Goal: Task Accomplishment & Management: Complete application form

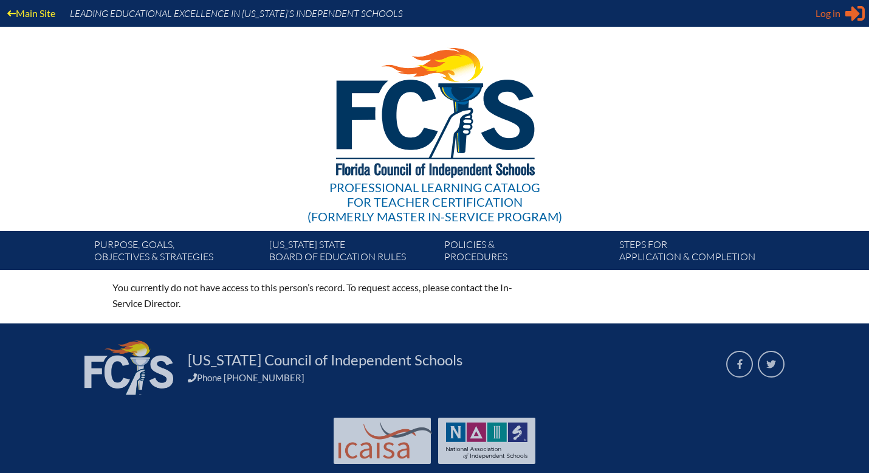
click at [830, 20] on span "Log in" at bounding box center [827, 13] width 25 height 15
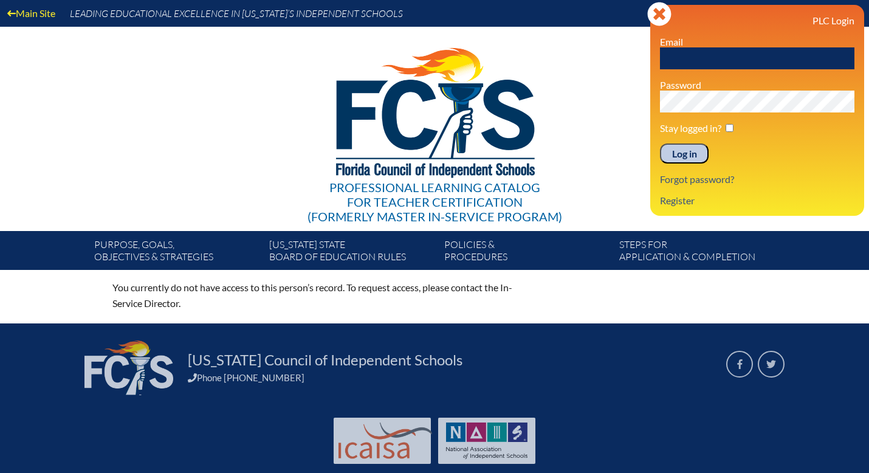
click at [722, 63] on input "text" at bounding box center [757, 58] width 194 height 22
type input "[EMAIL_ADDRESS][DOMAIN_NAME]"
click at [625, 102] on div "Main Site Leading Educational Excellence in Florida’s Independent Schools Profe…" at bounding box center [434, 135] width 869 height 270
click at [660, 143] on input "Log in" at bounding box center [684, 153] width 49 height 21
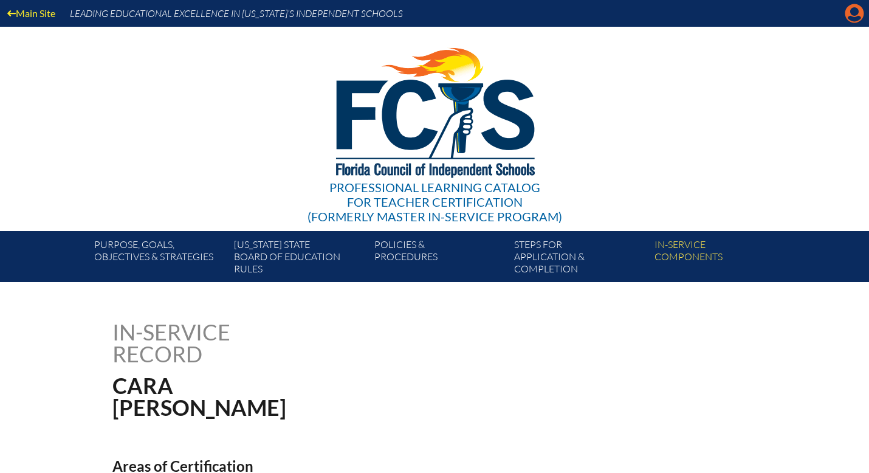
click at [854, 17] on icon "Manage account" at bounding box center [853, 13] width 19 height 19
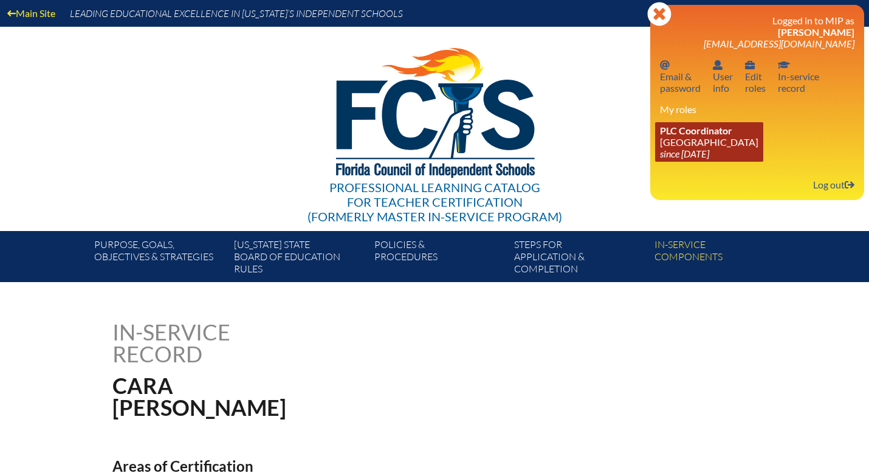
click at [688, 154] on icon "since [DATE]" at bounding box center [684, 154] width 49 height 12
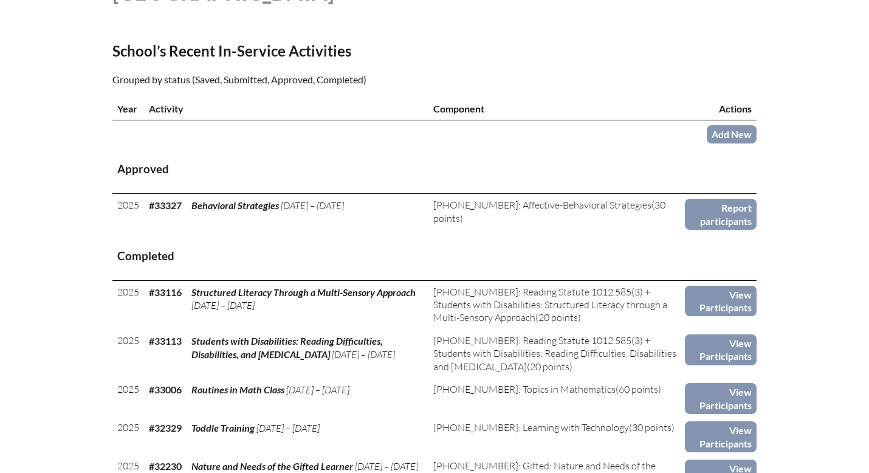
scroll to position [371, 0]
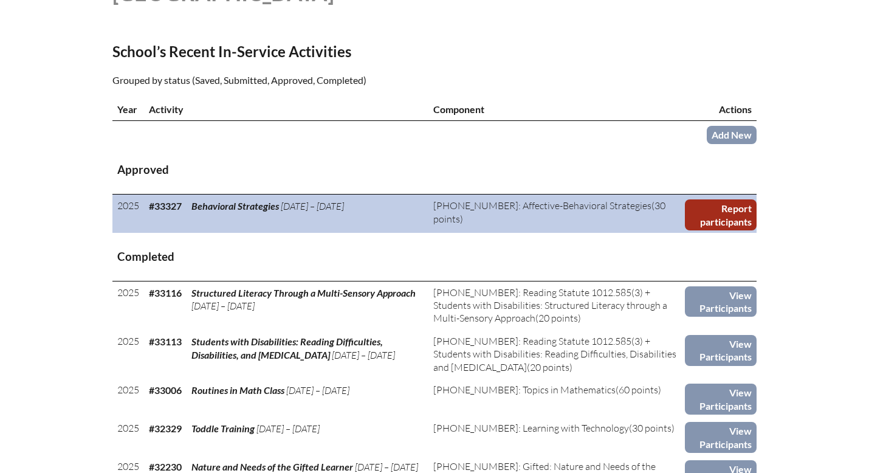
click at [722, 211] on link "Report participants" at bounding box center [721, 214] width 72 height 31
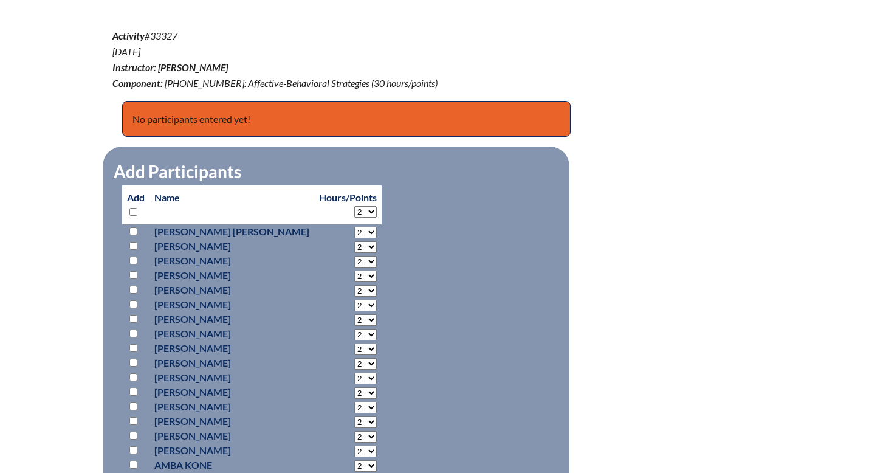
scroll to position [408, 0]
click at [134, 230] on input "checkbox" at bounding box center [133, 231] width 8 height 8
click at [134, 231] on input "checkbox" at bounding box center [133, 231] width 8 height 8
checkbox input "false"
click at [354, 211] on select "2 3 4 5 6 7 8 9 10 11 12 13 14 15 16 17 18 19 20 21 22 23 24 25 26 27 28 29 30" at bounding box center [365, 211] width 22 height 12
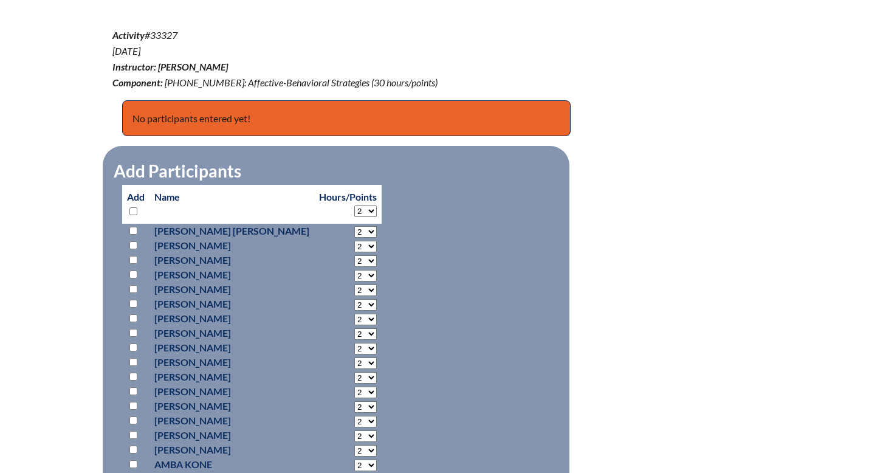
select select "30"
click at [354, 205] on select "2 3 4 5 6 7 8 9 10 11 12 13 14 15 16 17 18 19 20 21 22 23 24 25 26 27 28 29 30" at bounding box center [365, 211] width 22 height 12
select select "30"
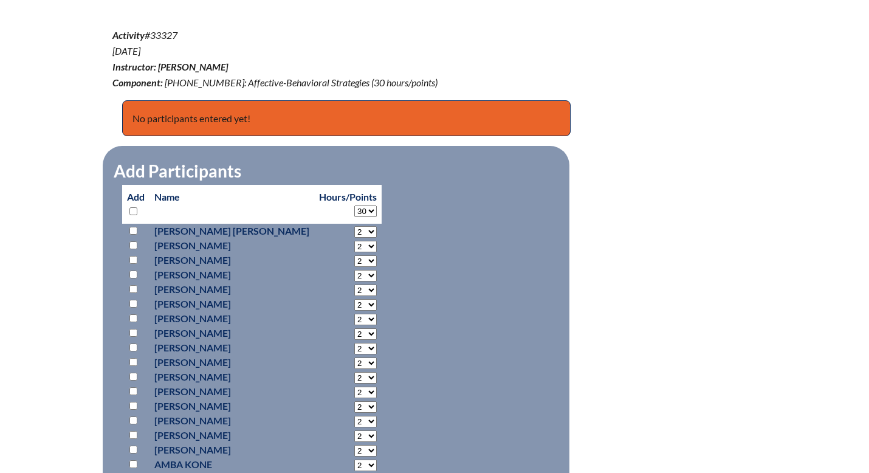
select select "30"
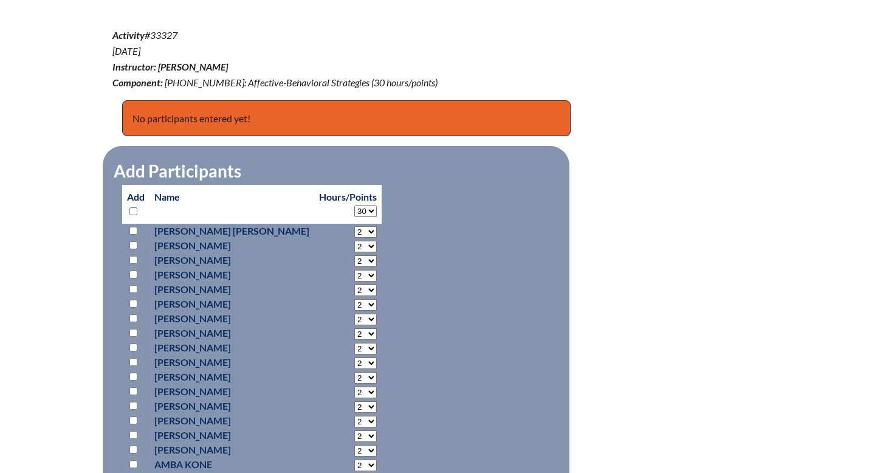
select select "30"
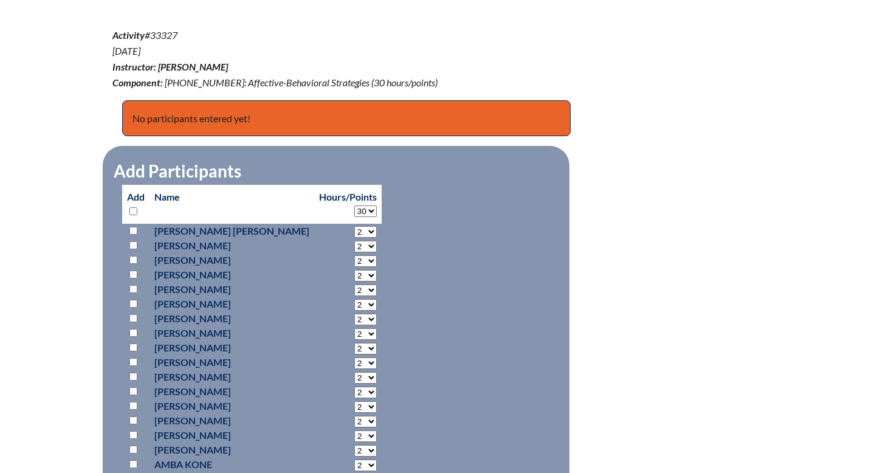
select select "30"
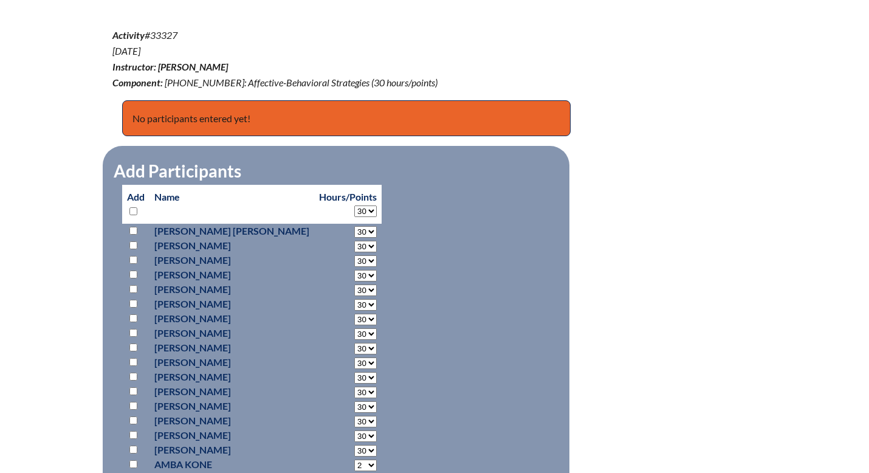
select select "30"
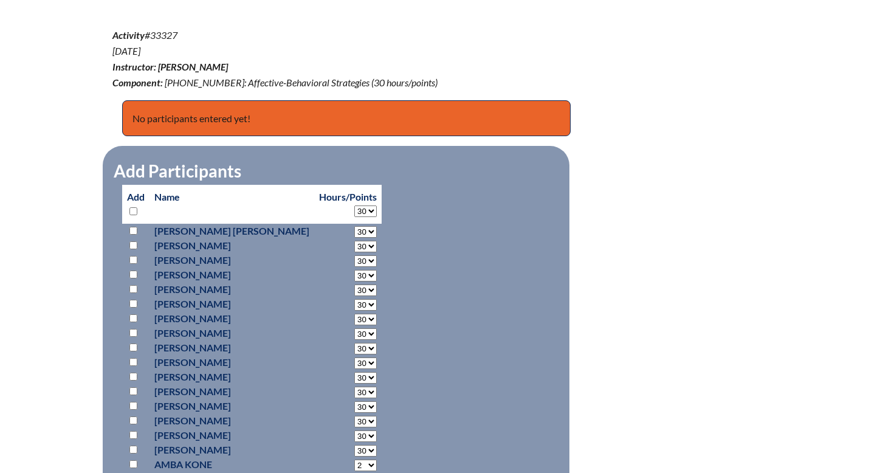
select select "30"
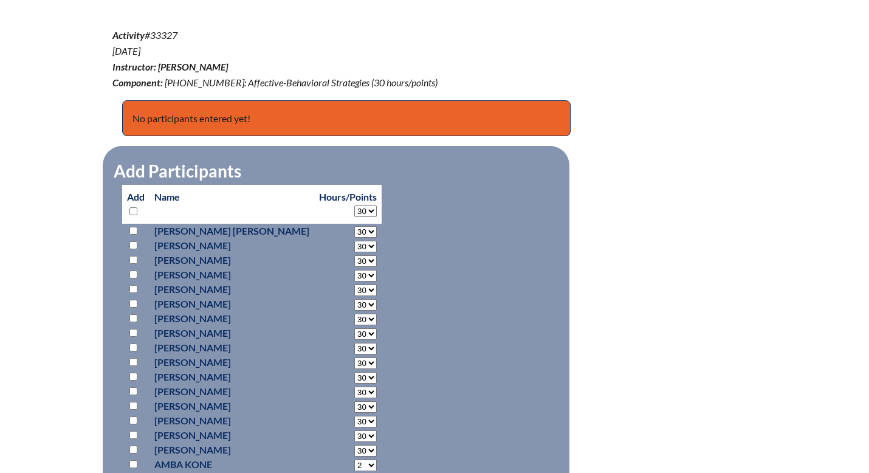
select select "30"
click at [131, 227] on input "checkbox" at bounding box center [133, 231] width 8 height 8
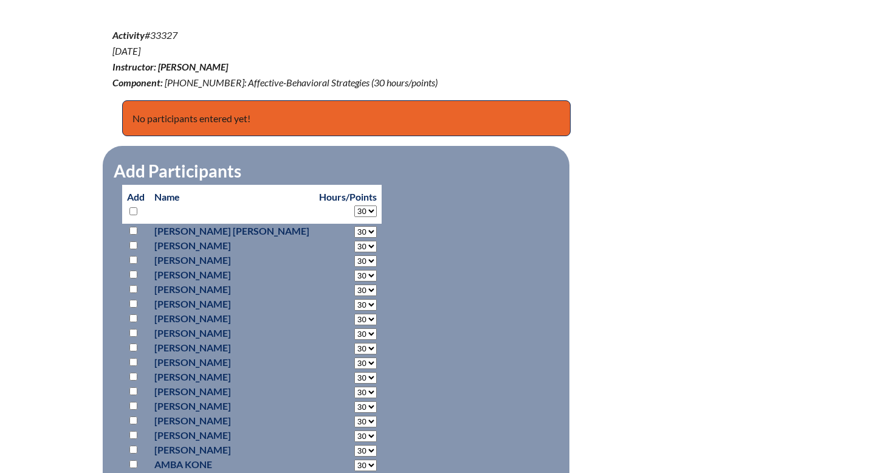
checkbox input "true"
click at [134, 242] on input "checkbox" at bounding box center [133, 245] width 8 height 8
checkbox input "true"
click at [134, 256] on input "checkbox" at bounding box center [133, 260] width 8 height 8
checkbox input "true"
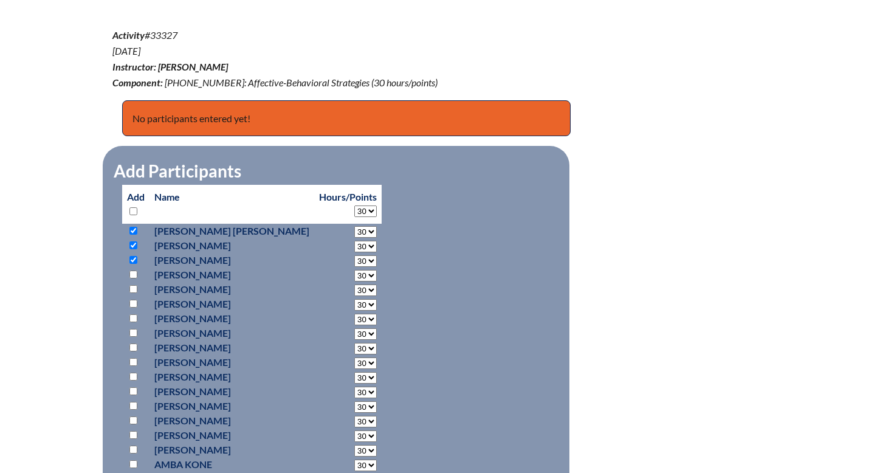
click at [132, 272] on input "checkbox" at bounding box center [133, 274] width 8 height 8
checkbox input "true"
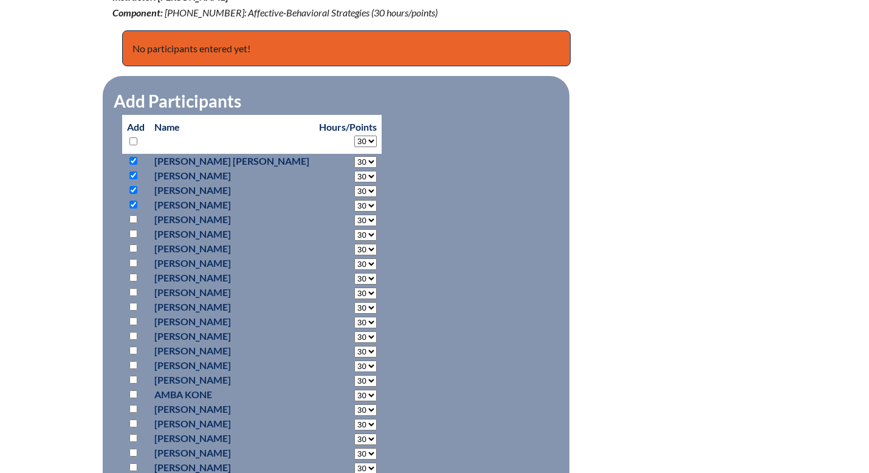
scroll to position [488, 0]
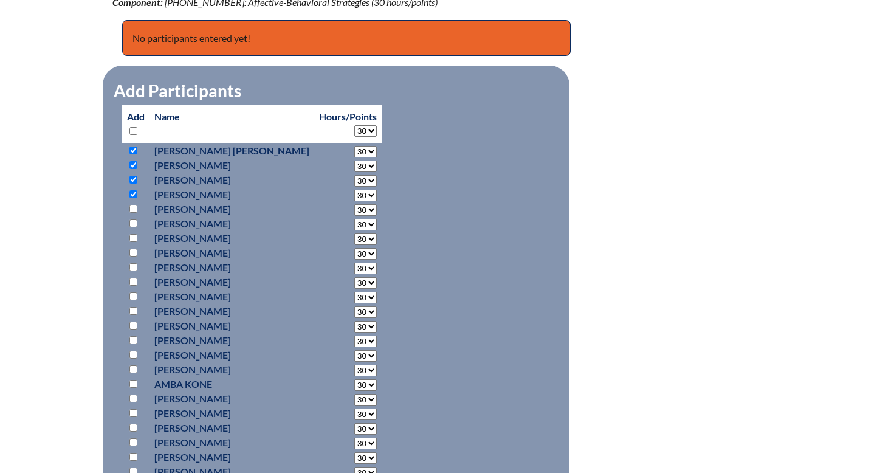
click at [136, 281] on input "checkbox" at bounding box center [133, 282] width 8 height 8
checkbox input "true"
click at [135, 295] on input "checkbox" at bounding box center [133, 296] width 8 height 8
checkbox input "true"
click at [134, 309] on input "checkbox" at bounding box center [133, 311] width 8 height 8
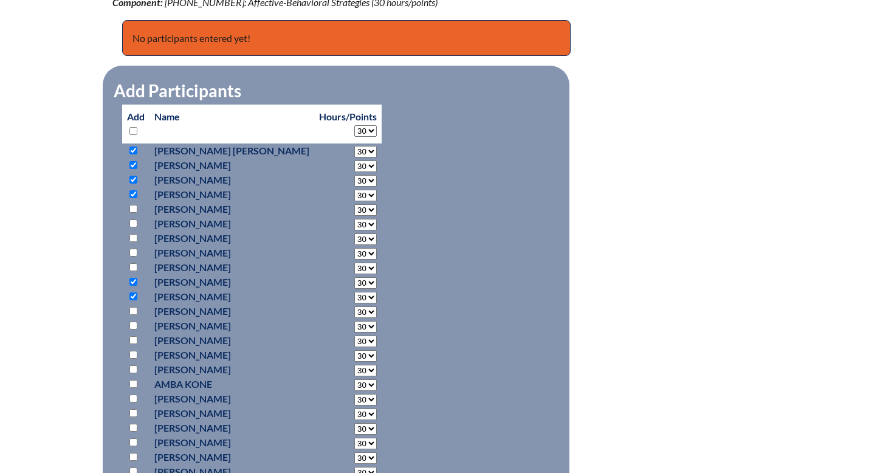
checkbox input "true"
click at [134, 327] on input "checkbox" at bounding box center [133, 325] width 8 height 8
checkbox input "true"
click at [134, 341] on input "checkbox" at bounding box center [133, 340] width 8 height 8
checkbox input "true"
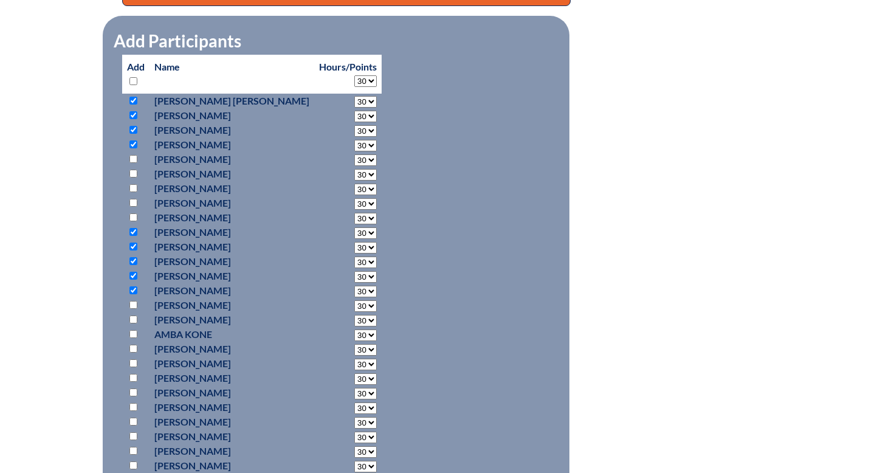
scroll to position [545, 0]
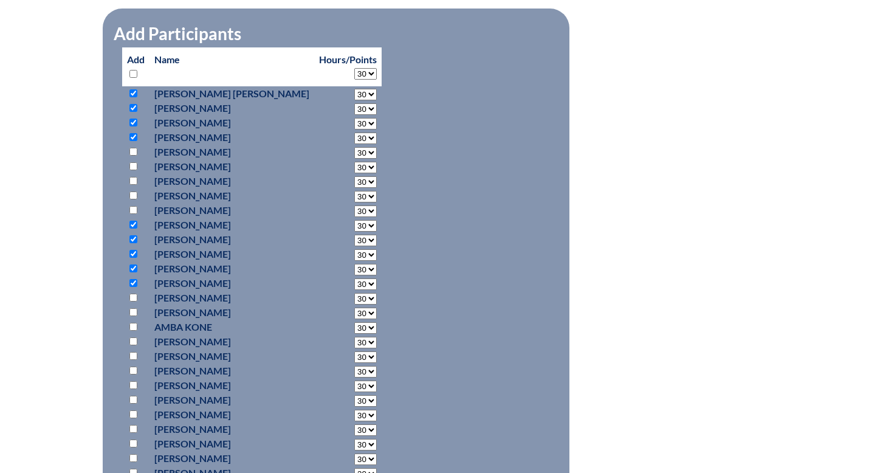
click at [133, 312] on input "checkbox" at bounding box center [133, 312] width 8 height 8
checkbox input "true"
click at [133, 327] on input "checkbox" at bounding box center [133, 327] width 8 height 8
checkbox input "true"
click at [133, 338] on input "checkbox" at bounding box center [133, 341] width 8 height 8
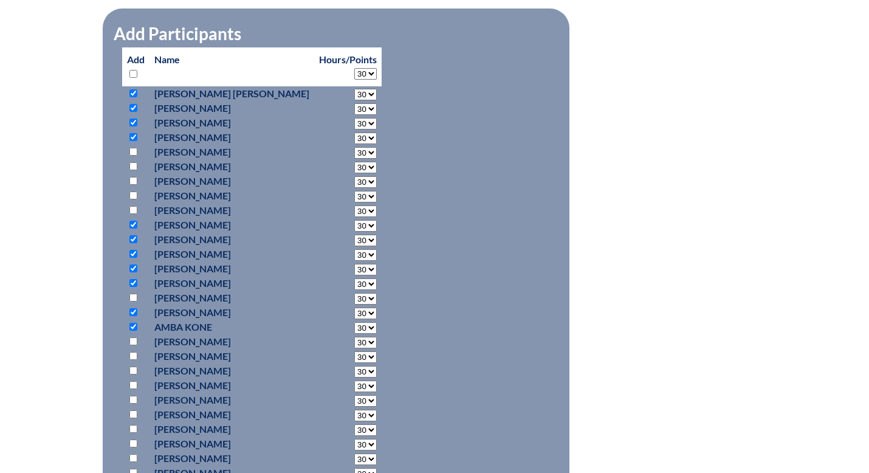
checkbox input "true"
click at [133, 354] on input "checkbox" at bounding box center [133, 356] width 8 height 8
checkbox input "true"
click at [134, 367] on input "checkbox" at bounding box center [133, 370] width 8 height 8
checkbox input "true"
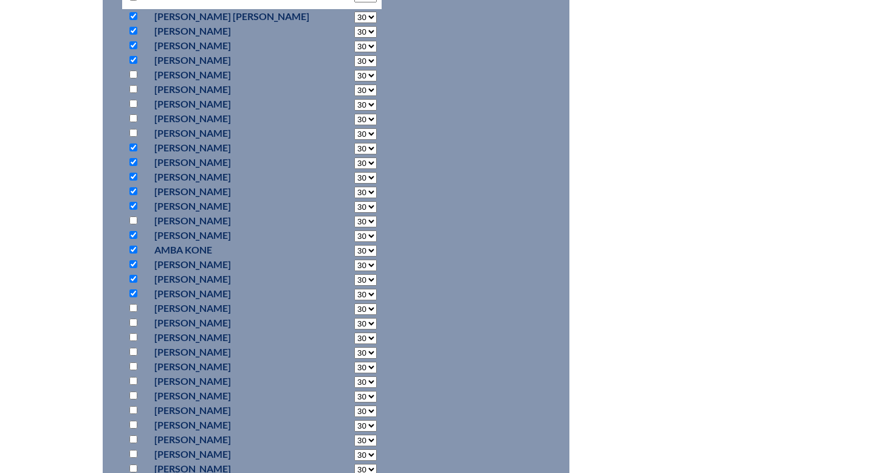
scroll to position [632, 0]
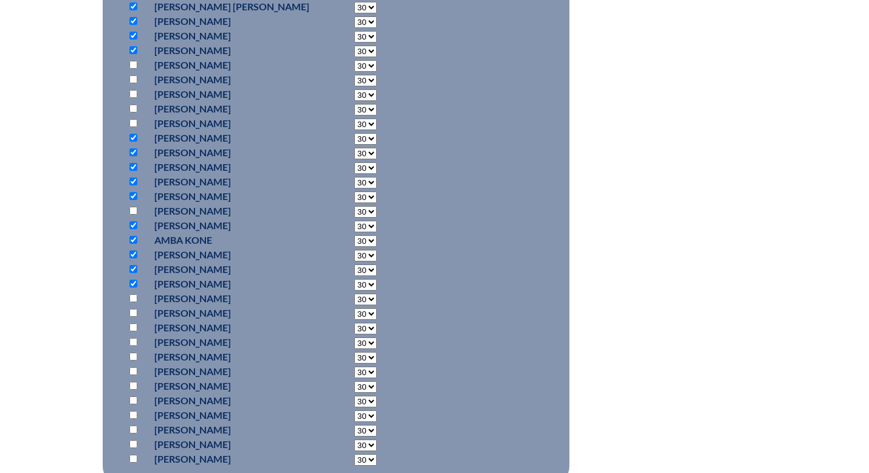
click at [134, 301] on input "checkbox" at bounding box center [133, 298] width 8 height 8
checkbox input "true"
click at [134, 315] on input "checkbox" at bounding box center [133, 313] width 8 height 8
checkbox input "true"
click at [135, 328] on input "checkbox" at bounding box center [133, 327] width 8 height 8
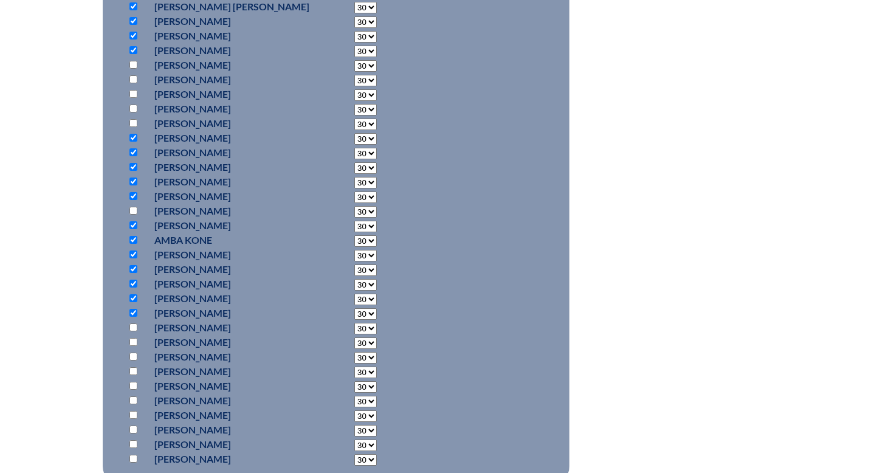
checkbox input "true"
click at [135, 342] on input "checkbox" at bounding box center [133, 342] width 8 height 8
checkbox input "true"
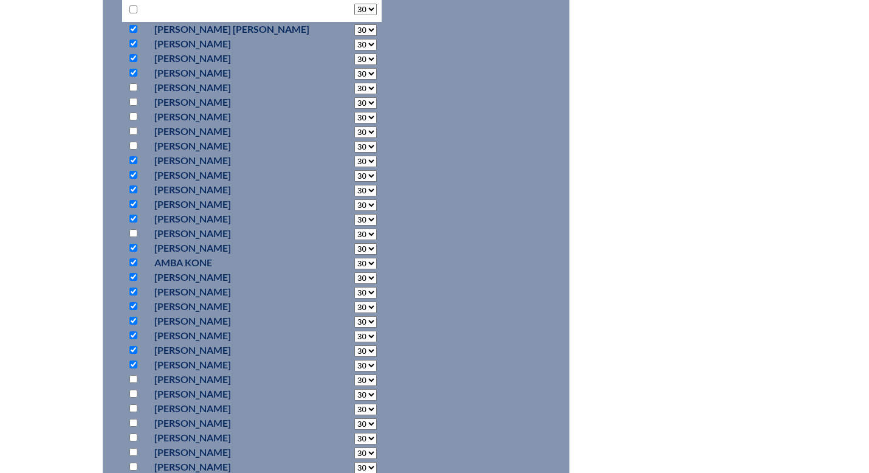
scroll to position [617, 0]
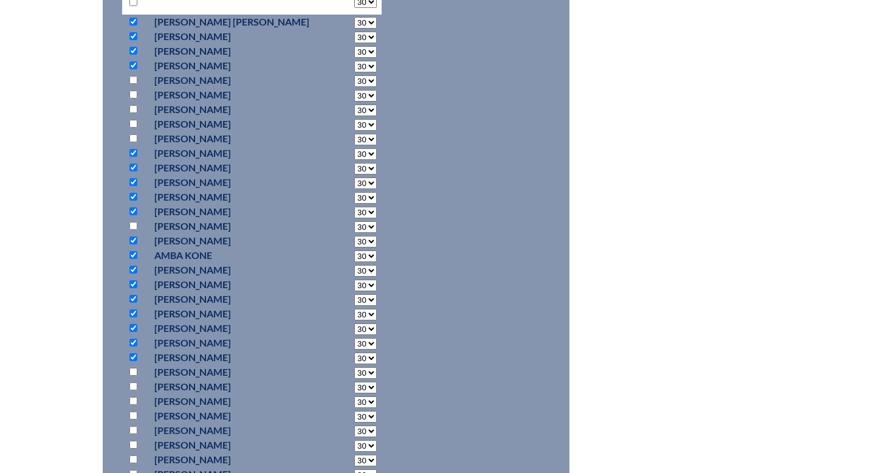
click at [133, 402] on input "checkbox" at bounding box center [133, 401] width 8 height 8
checkbox input "true"
click at [134, 416] on input "checkbox" at bounding box center [133, 415] width 8 height 8
checkbox input "true"
click at [135, 428] on input "checkbox" at bounding box center [133, 430] width 8 height 8
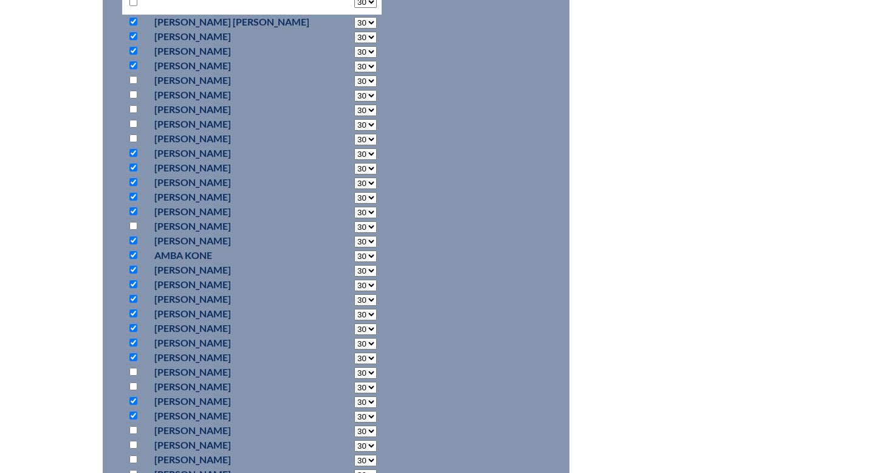
checkbox input "true"
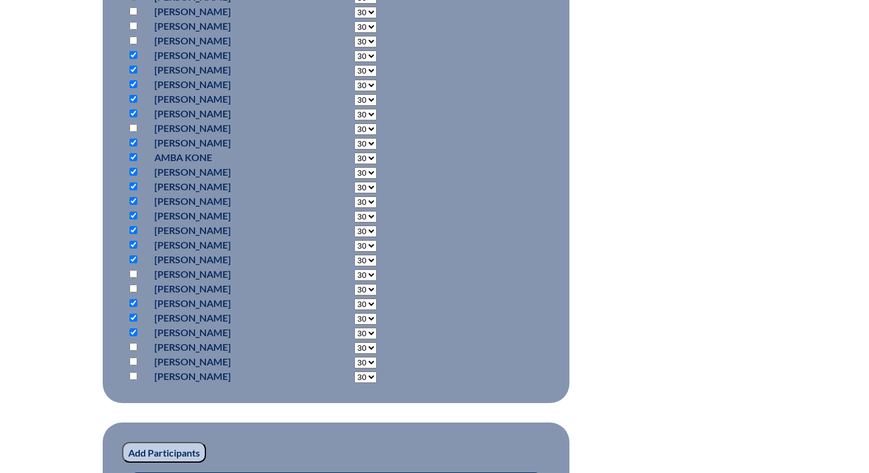
scroll to position [715, 0]
click at [134, 358] on input "checkbox" at bounding box center [133, 361] width 8 height 8
checkbox input "true"
click at [134, 374] on input "checkbox" at bounding box center [133, 375] width 8 height 8
checkbox input "true"
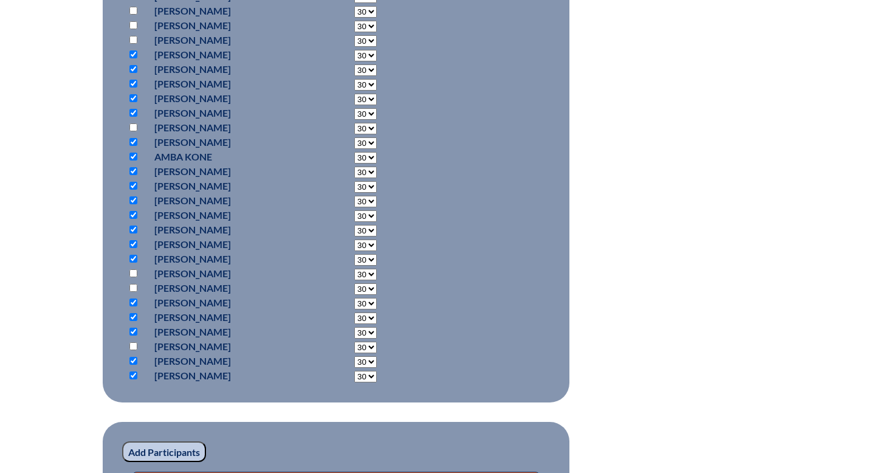
click at [175, 454] on input "Add Participants" at bounding box center [164, 451] width 84 height 21
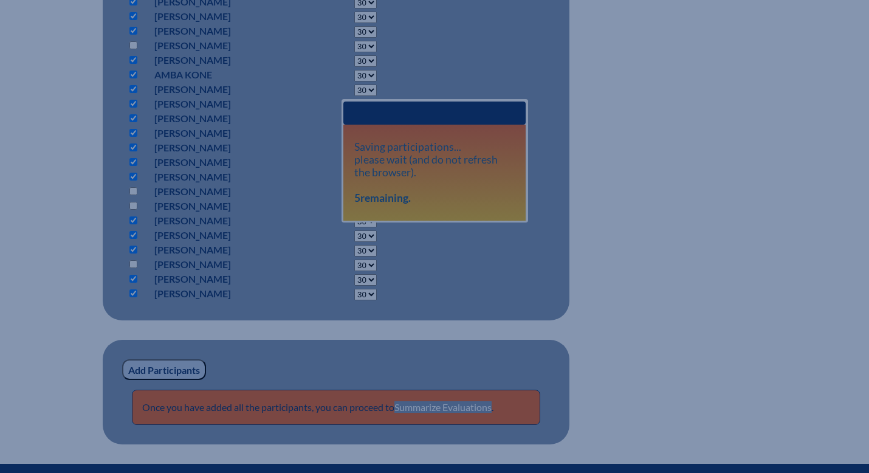
scroll to position [799, 0]
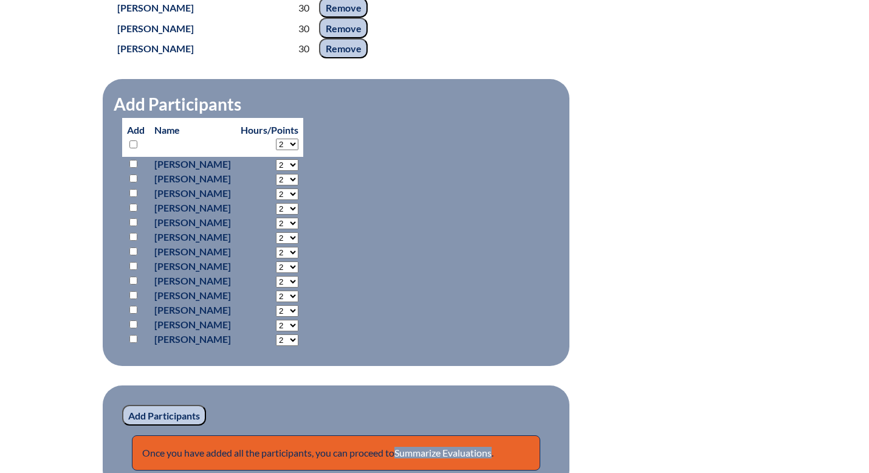
scroll to position [909, 0]
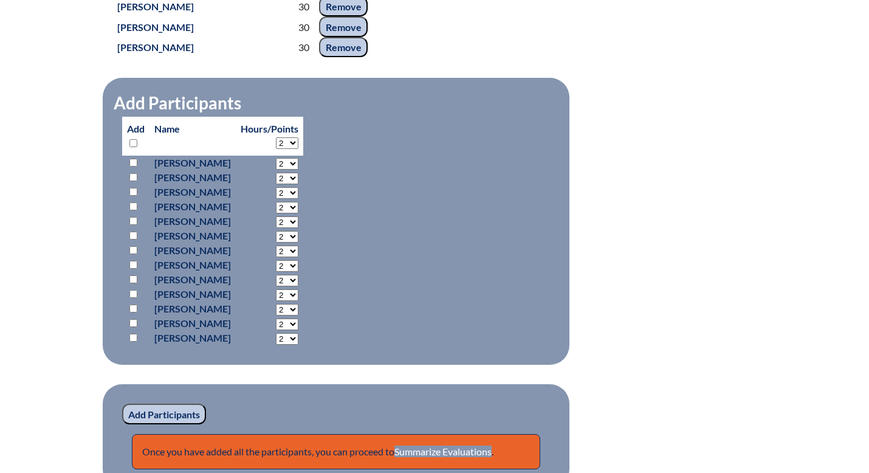
click at [298, 149] on select "2 3 4 5 6 7 8 9 10 11 12 13 14 15 16 17 18 19 20 21 22 23 24 25 26 27 28 29 30" at bounding box center [287, 143] width 22 height 12
select select "30"
click at [298, 149] on select "2 3 4 5 6 7 8 9 10 11 12 13 14 15 16 17 18 19 20 21 22 23 24 25 26 27 28 29 30" at bounding box center [287, 143] width 22 height 12
select select "30"
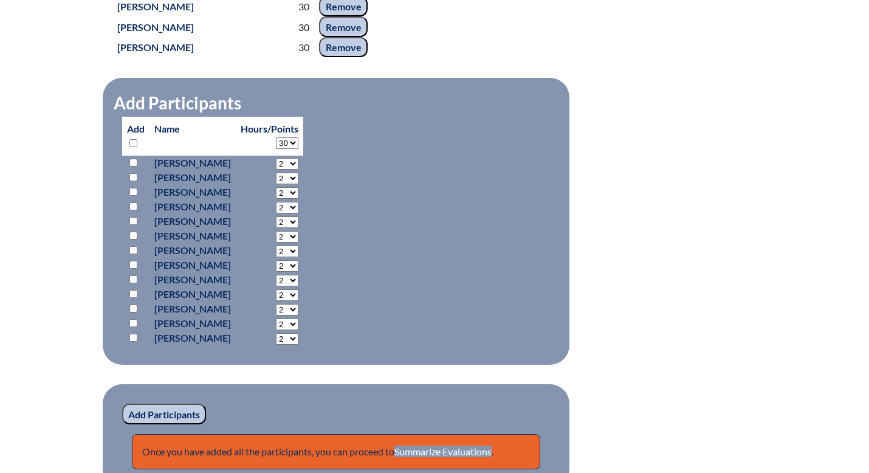
select select "30"
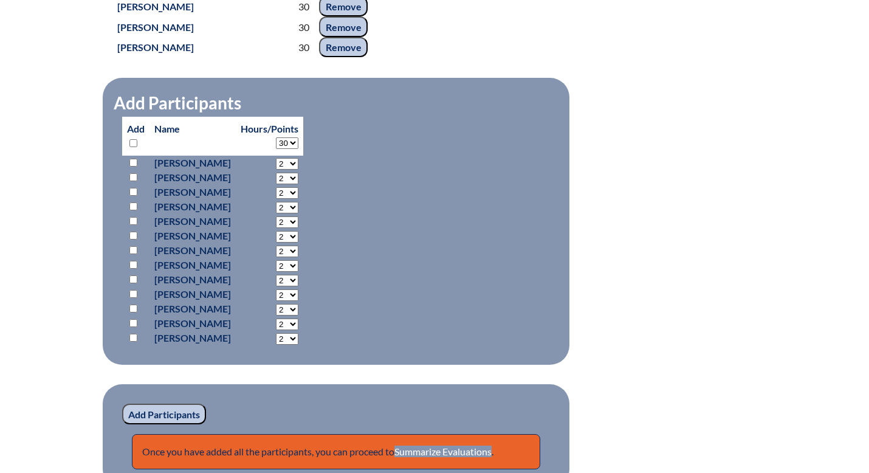
select select "30"
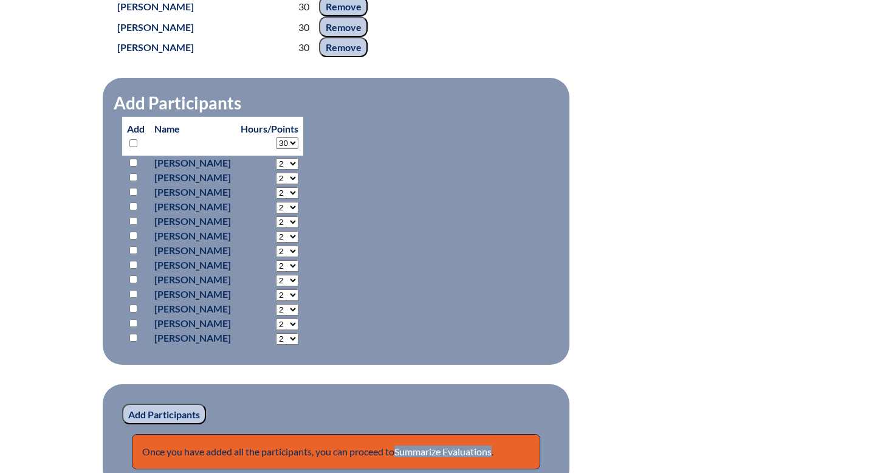
select select "30"
click at [132, 254] on input "checkbox" at bounding box center [133, 250] width 8 height 8
checkbox input "true"
click at [134, 283] on input "checkbox" at bounding box center [133, 279] width 8 height 8
checkbox input "true"
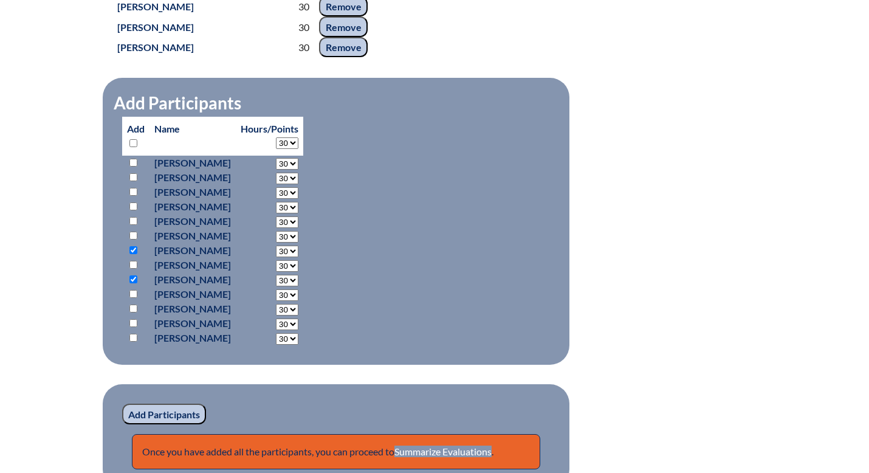
click at [134, 341] on input "checkbox" at bounding box center [133, 338] width 8 height 8
checkbox input "true"
click at [189, 424] on input "Add Participants" at bounding box center [164, 413] width 84 height 21
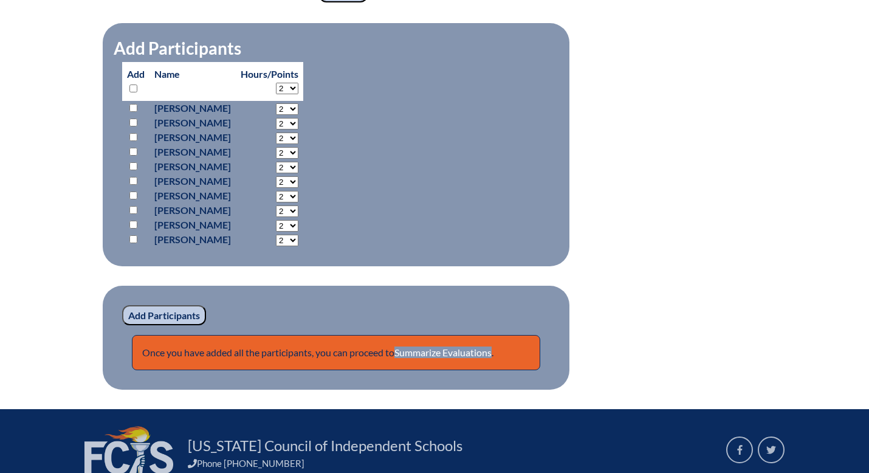
scroll to position [1036, 0]
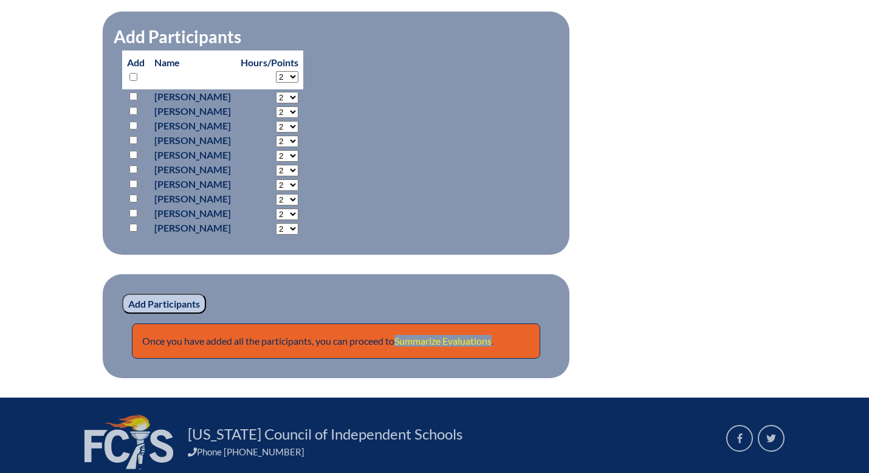
click at [437, 346] on link "Summarize Evaluations" at bounding box center [442, 341] width 97 height 12
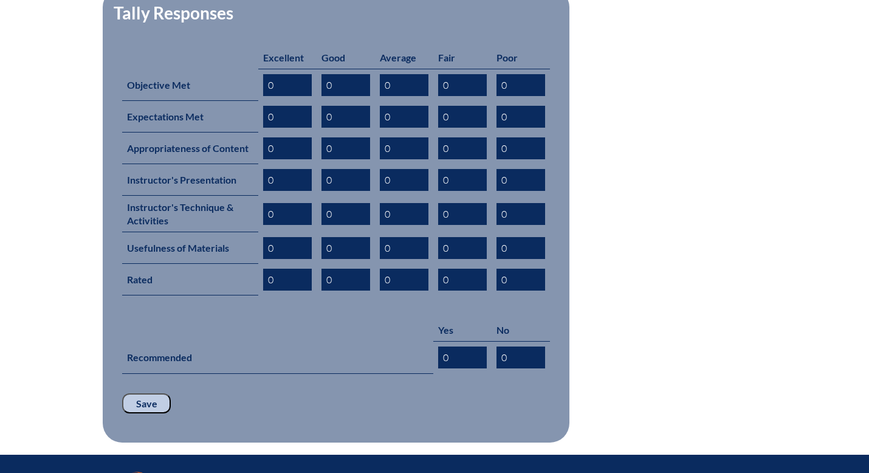
scroll to position [532, 0]
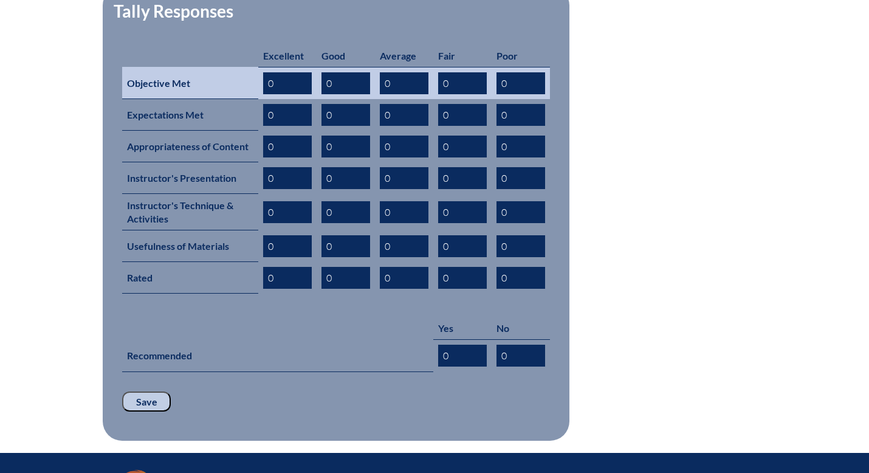
click at [290, 72] on input "0" at bounding box center [287, 83] width 49 height 22
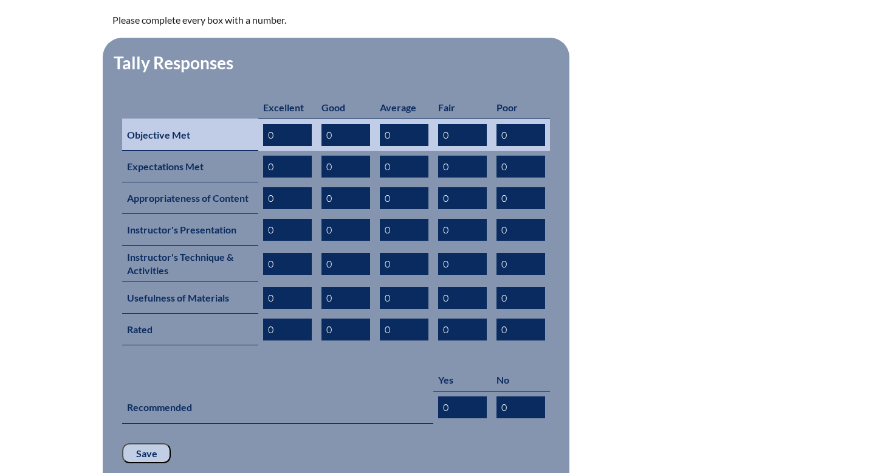
scroll to position [477, 0]
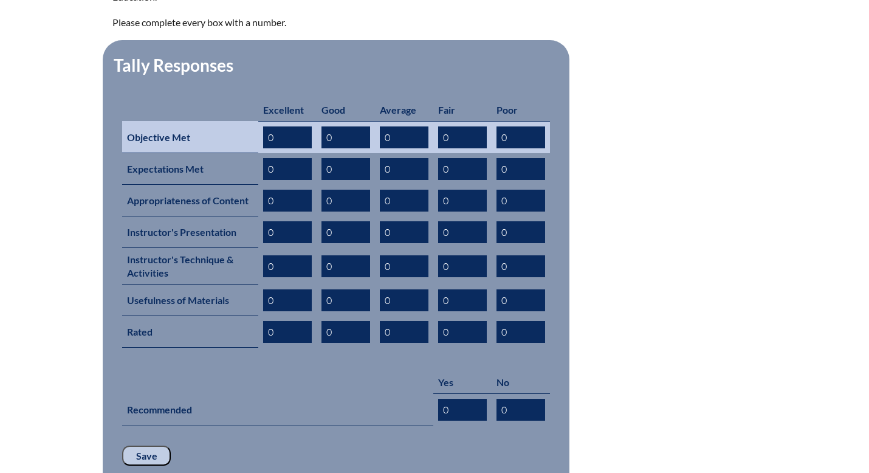
drag, startPoint x: 276, startPoint y: 118, endPoint x: 260, endPoint y: 118, distance: 15.8
click at [260, 121] on td "0" at bounding box center [287, 137] width 58 height 32
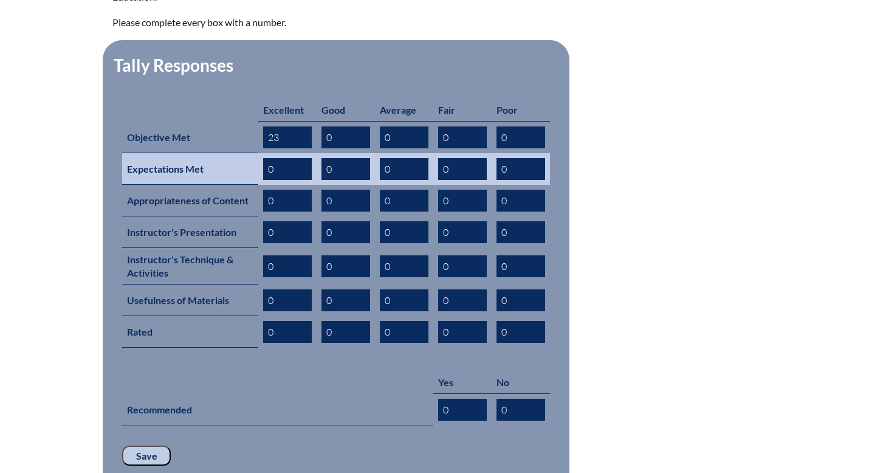
type input "23"
click at [270, 158] on input "0" at bounding box center [287, 169] width 49 height 22
drag, startPoint x: 279, startPoint y: 152, endPoint x: 263, endPoint y: 152, distance: 15.8
click at [263, 158] on input "0" at bounding box center [287, 169] width 49 height 22
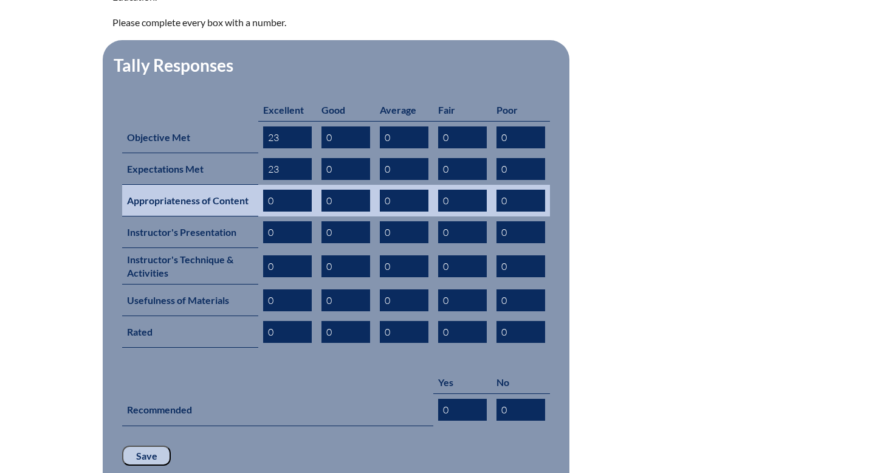
type input "23"
click at [265, 190] on input "0" at bounding box center [287, 201] width 49 height 22
drag, startPoint x: 272, startPoint y: 184, endPoint x: 256, endPoint y: 184, distance: 15.8
click at [256, 185] on tr "Appropriateness of Content 0 0 0 0 0" at bounding box center [336, 201] width 428 height 32
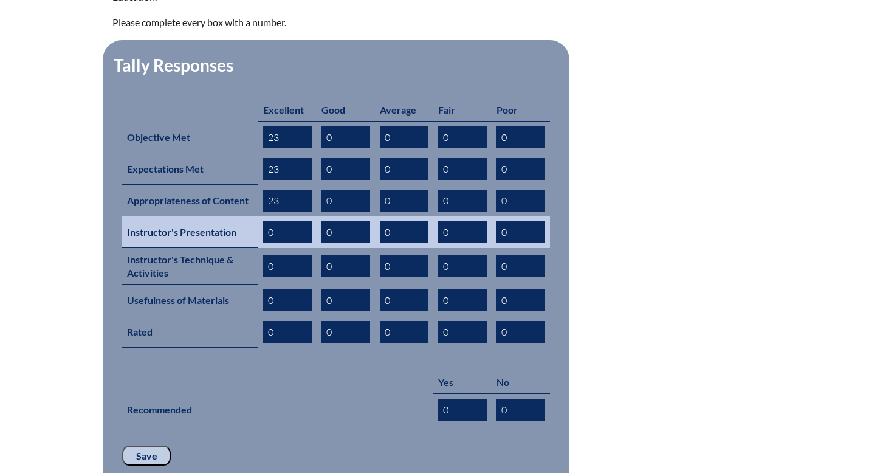
type input "23"
click at [268, 221] on input "0" at bounding box center [287, 232] width 49 height 22
drag, startPoint x: 273, startPoint y: 214, endPoint x: 258, endPoint y: 214, distance: 15.2
click at [258, 216] on td "0" at bounding box center [287, 232] width 58 height 32
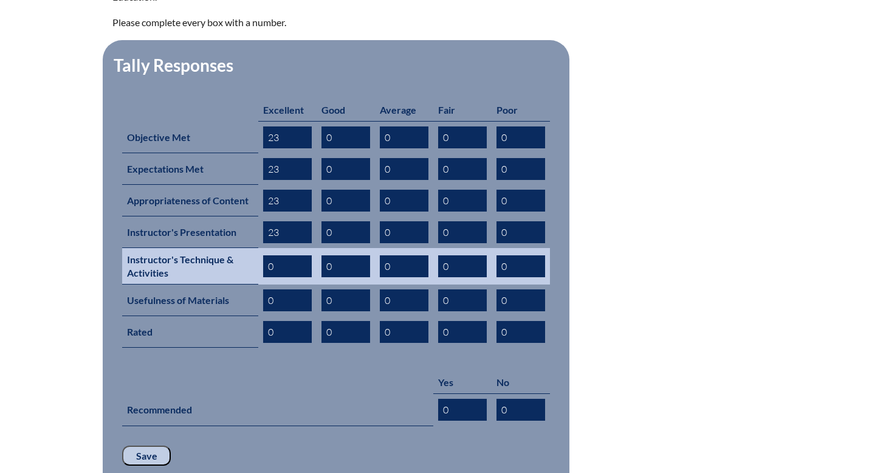
type input "23"
click at [267, 255] on input "0" at bounding box center [287, 266] width 49 height 22
drag, startPoint x: 275, startPoint y: 248, endPoint x: 262, endPoint y: 248, distance: 12.8
click at [262, 248] on td "0" at bounding box center [287, 266] width 58 height 36
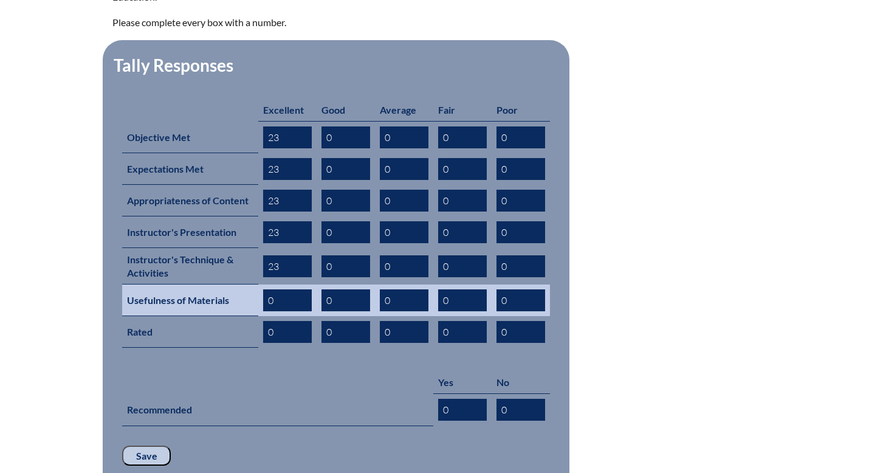
type input "23"
click at [265, 289] on input "0" at bounding box center [287, 300] width 49 height 22
drag, startPoint x: 274, startPoint y: 282, endPoint x: 258, endPoint y: 282, distance: 16.4
click at [258, 284] on td "0" at bounding box center [287, 300] width 58 height 32
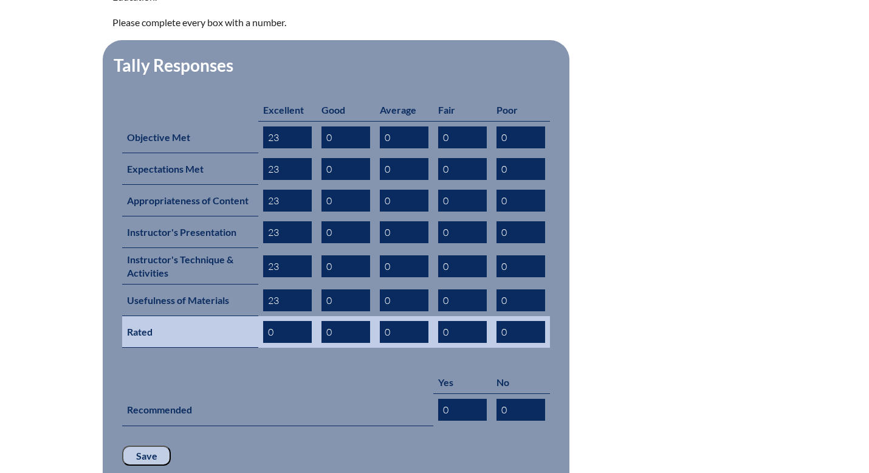
type input "23"
click at [272, 321] on input "0" at bounding box center [287, 332] width 49 height 22
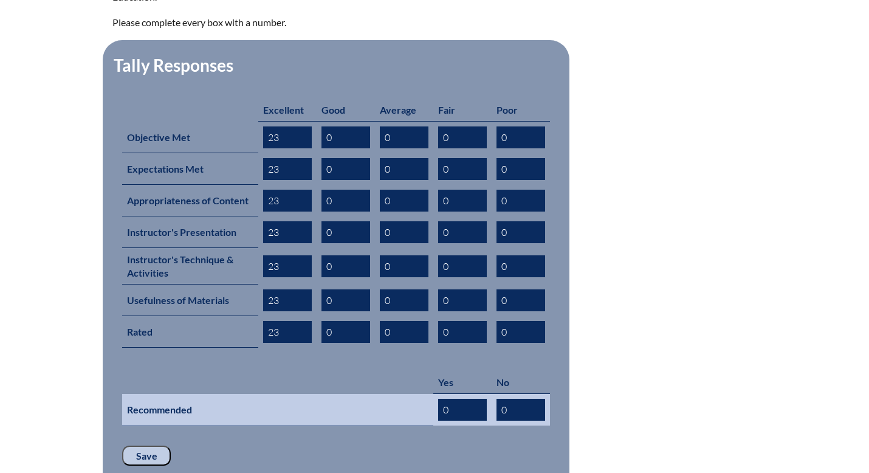
type input "23"
drag, startPoint x: 454, startPoint y: 389, endPoint x: 430, endPoint y: 389, distance: 24.3
click at [430, 394] on tr "Recommended 0 0" at bounding box center [336, 410] width 428 height 32
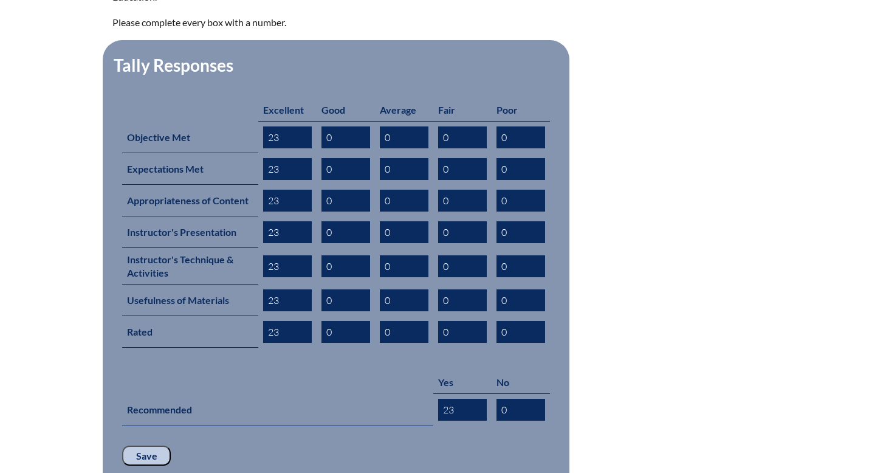
type input "23"
click at [152, 445] on input "Save" at bounding box center [146, 455] width 49 height 21
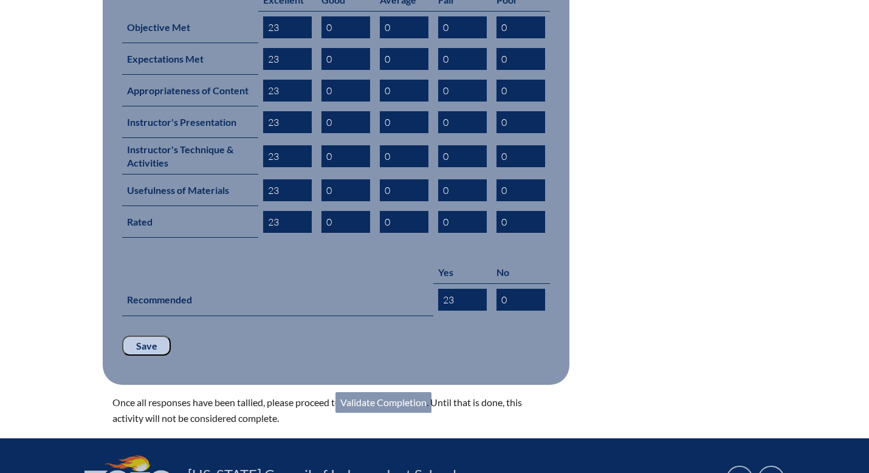
scroll to position [592, 0]
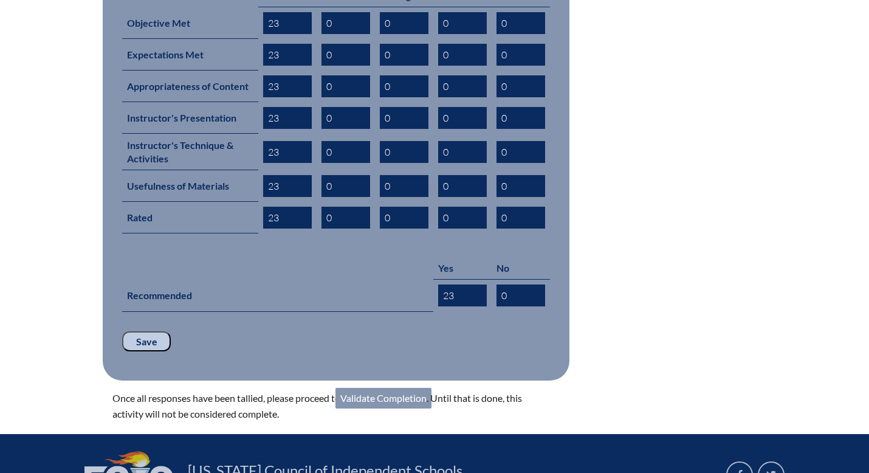
click at [376, 388] on link "Validate Completion" at bounding box center [383, 398] width 96 height 21
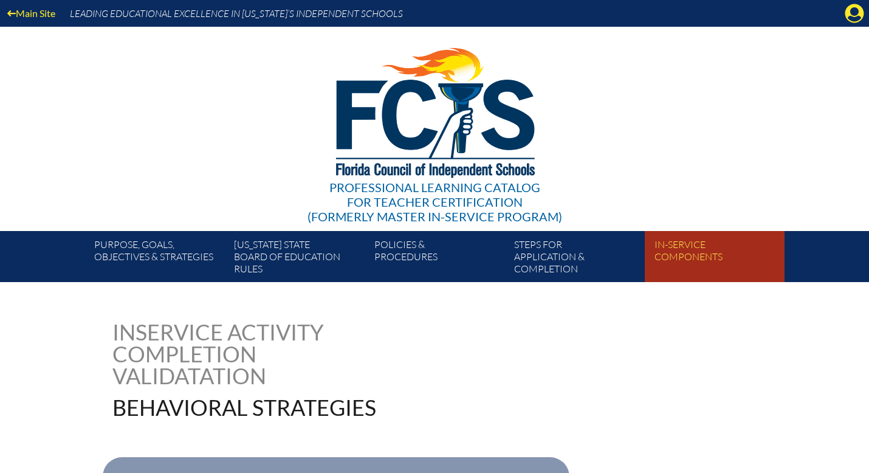
click at [693, 250] on link "In-service components" at bounding box center [719, 259] width 140 height 46
